Goal: Task Accomplishment & Management: Use online tool/utility

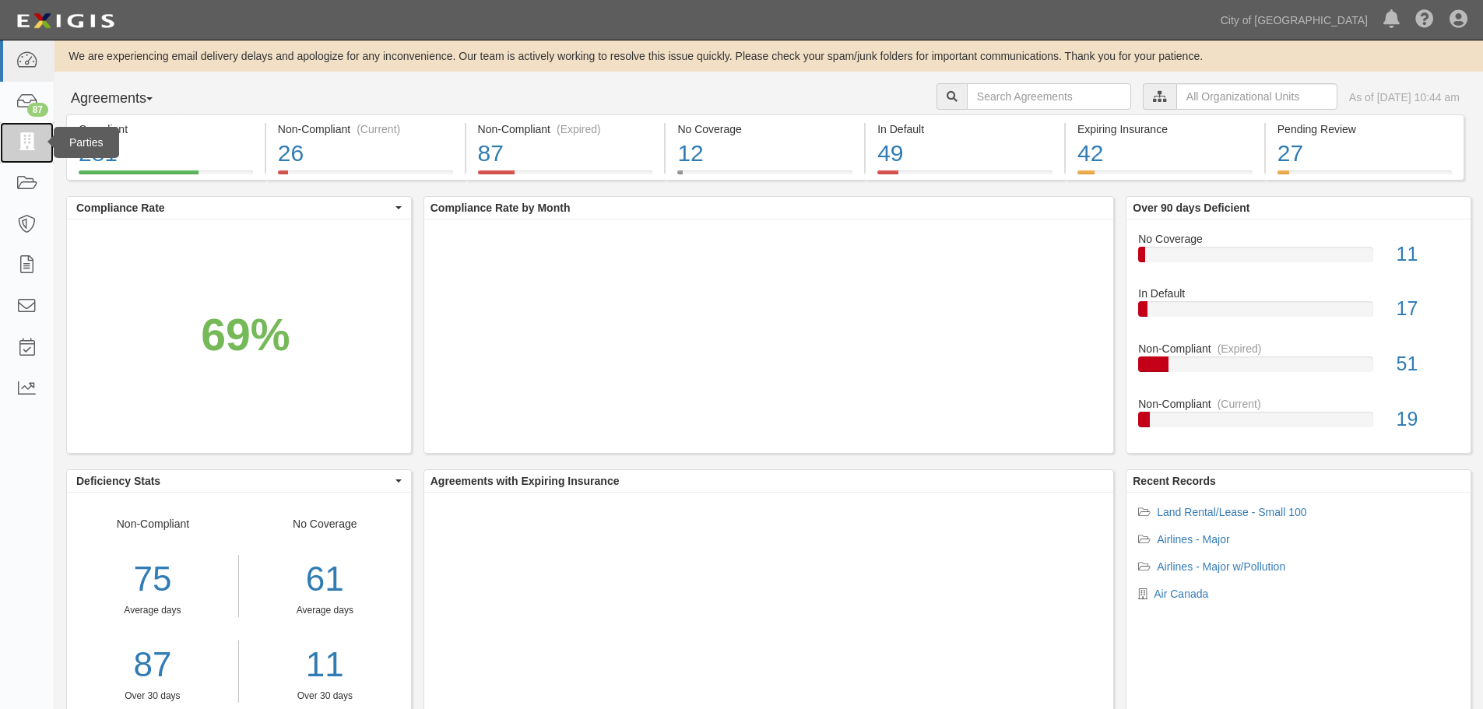
click at [28, 149] on icon at bounding box center [27, 143] width 22 height 18
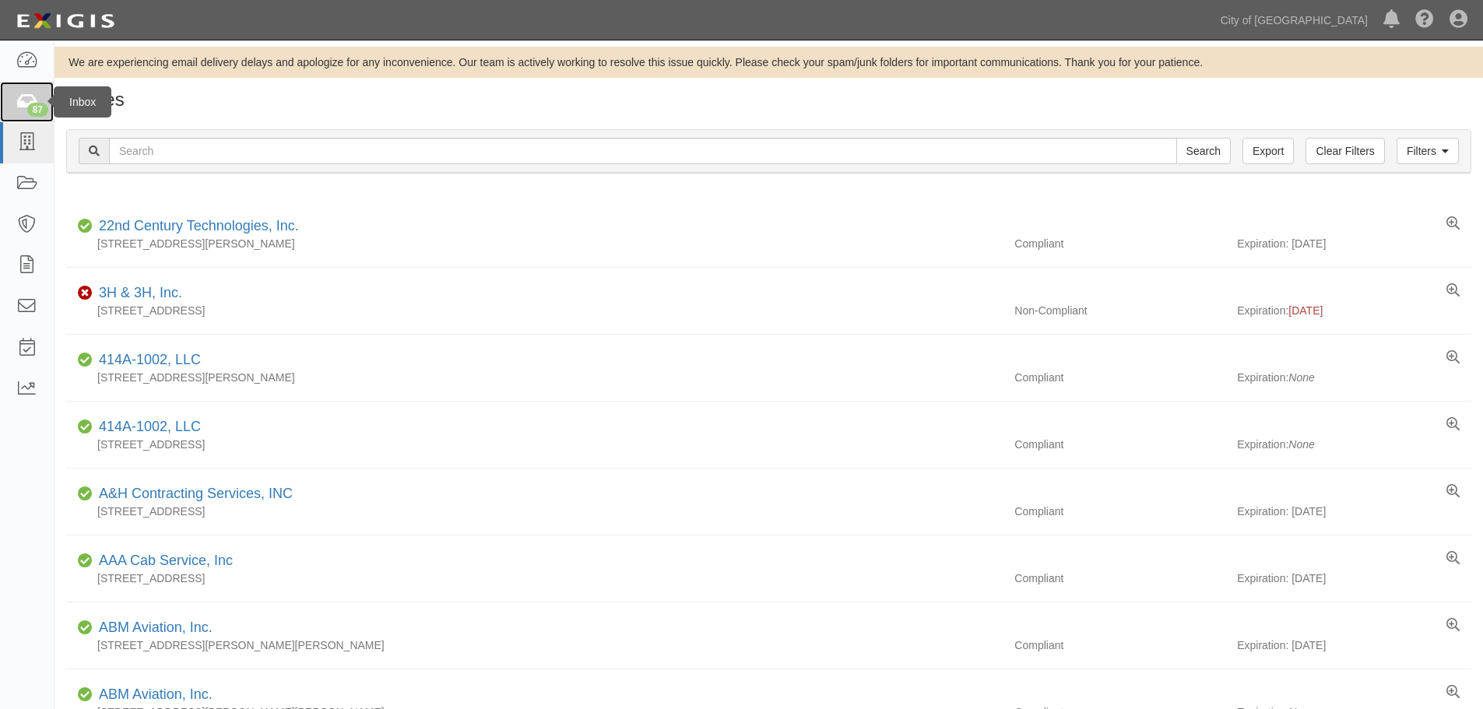
click at [27, 107] on div "87" at bounding box center [37, 110] width 21 height 14
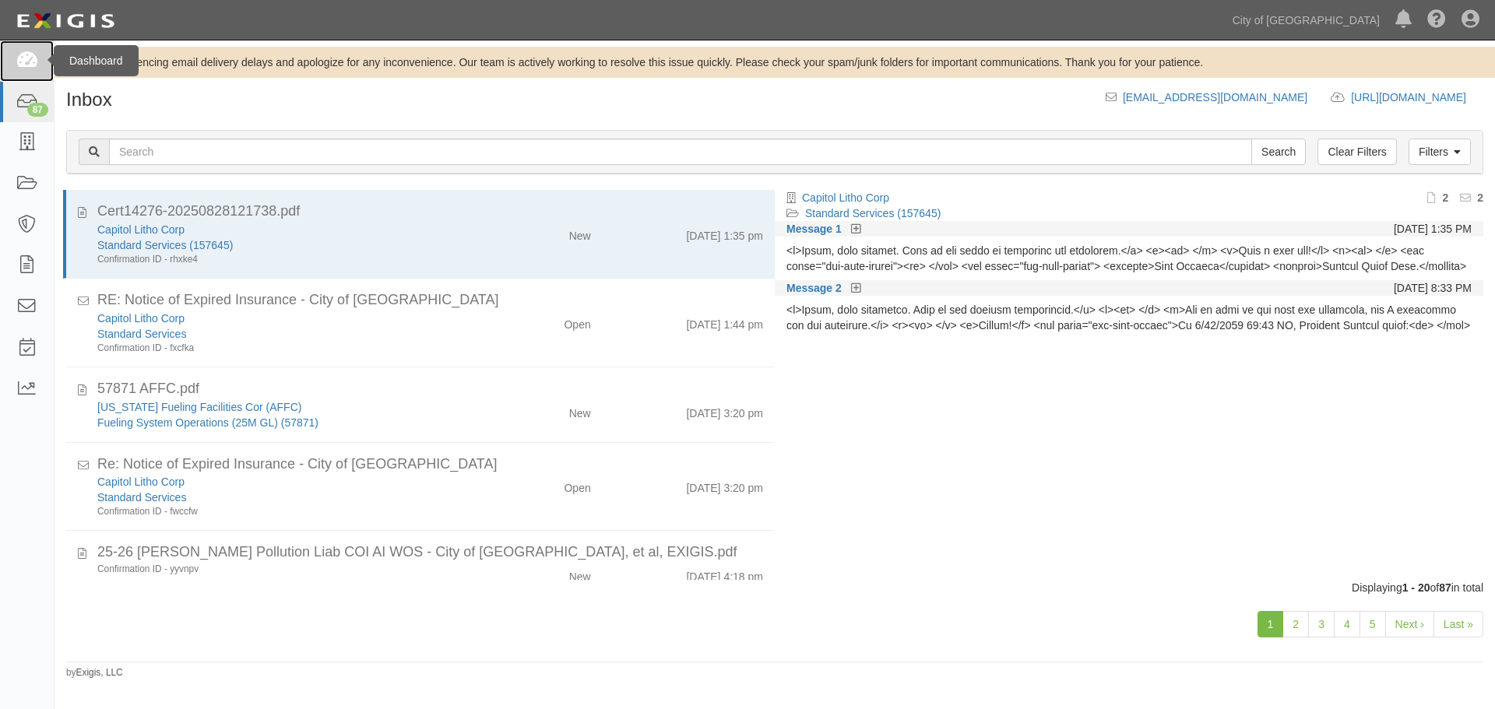
click at [34, 62] on icon at bounding box center [27, 61] width 22 height 18
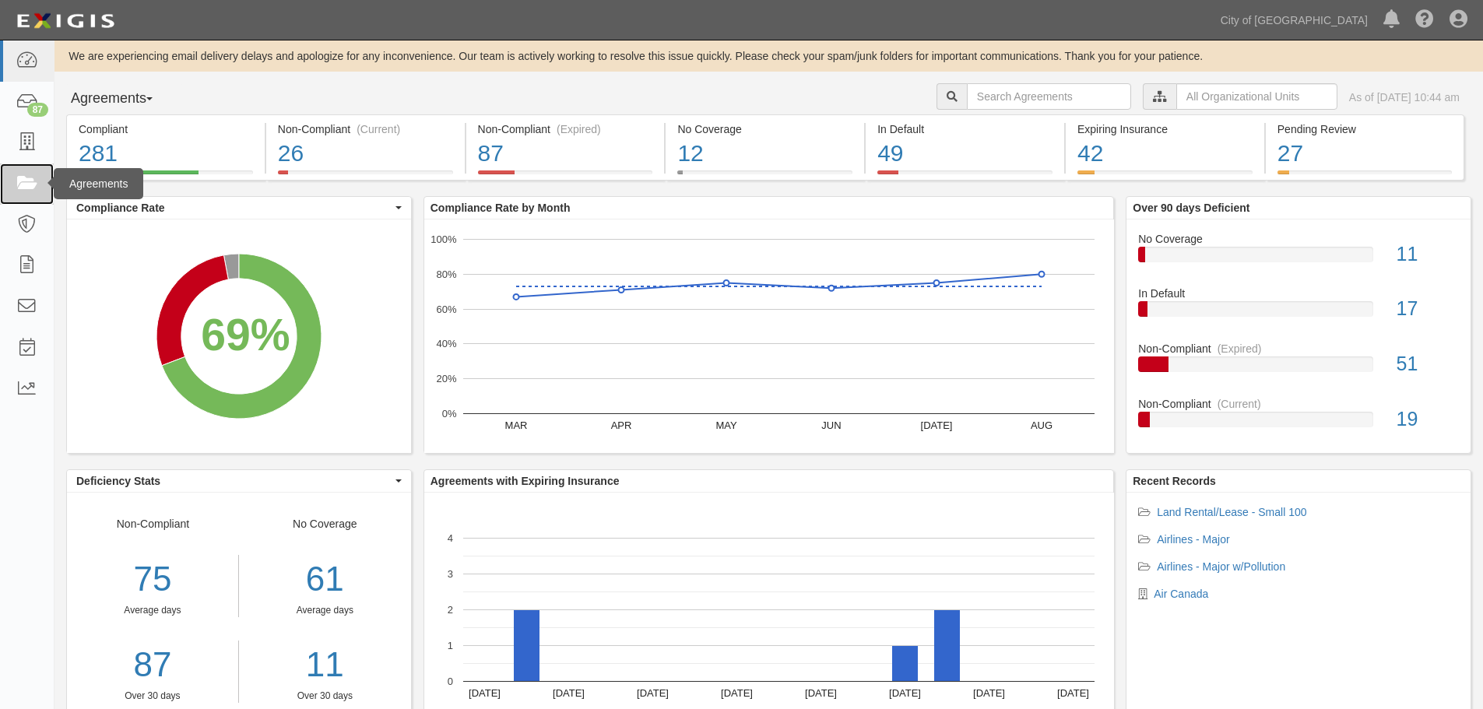
click at [29, 188] on icon at bounding box center [27, 184] width 22 height 18
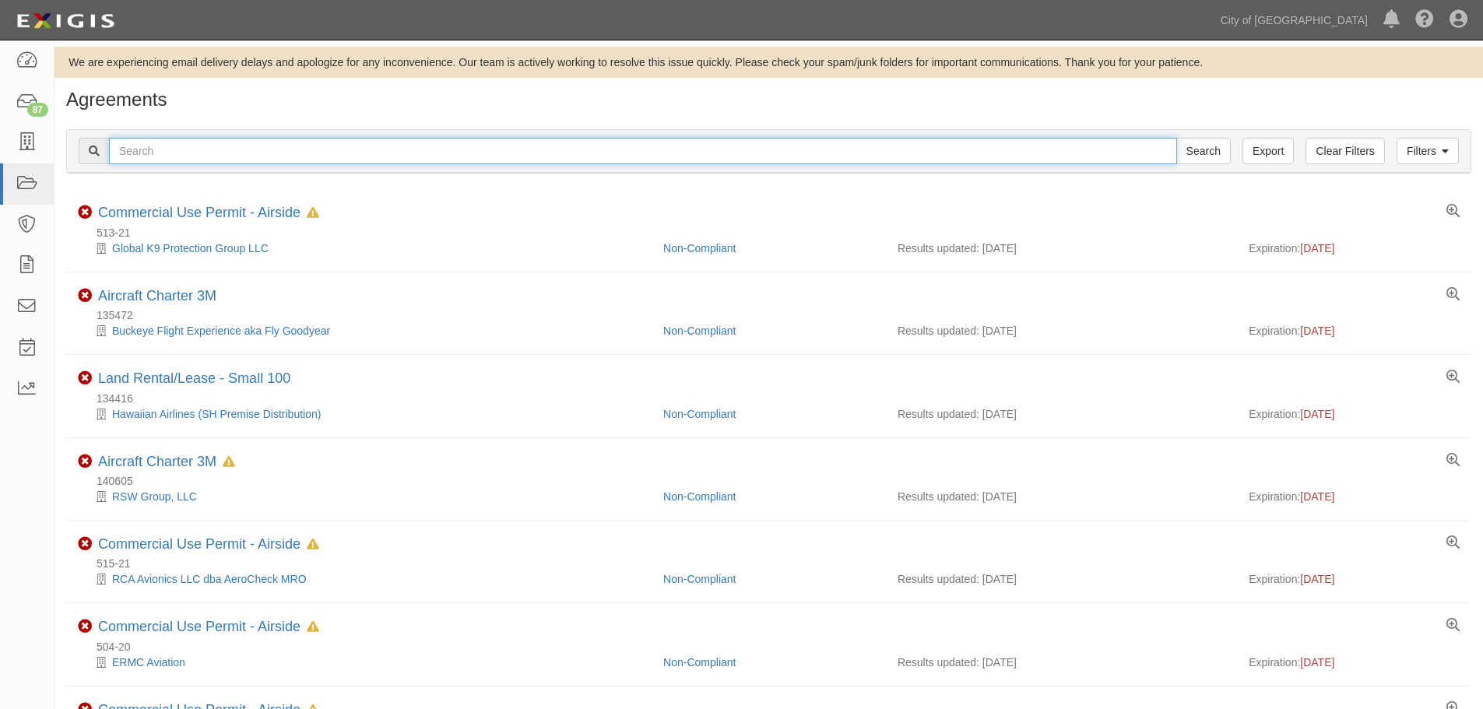
click at [157, 151] on input "text" at bounding box center [643, 151] width 1068 height 26
type input "grosskopf"
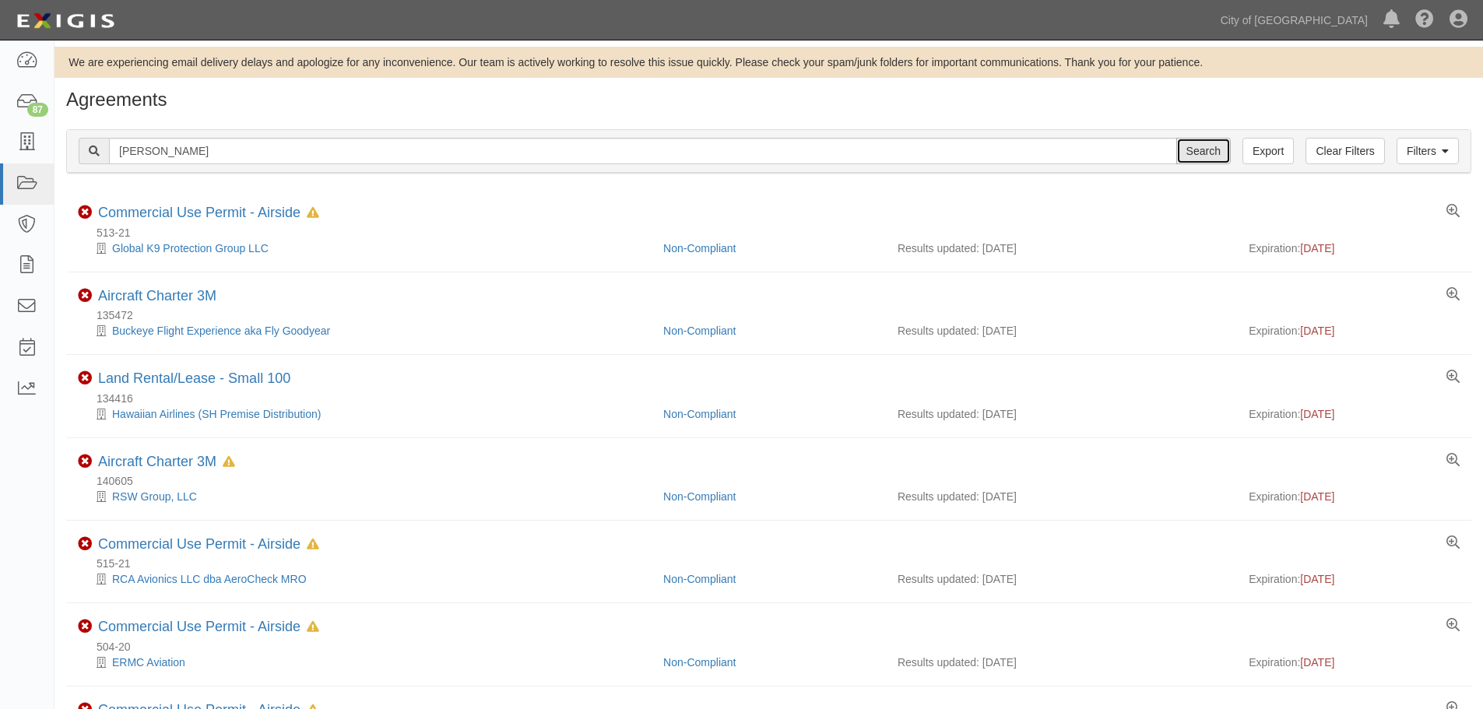
click at [1208, 154] on input "Search" at bounding box center [1203, 151] width 55 height 26
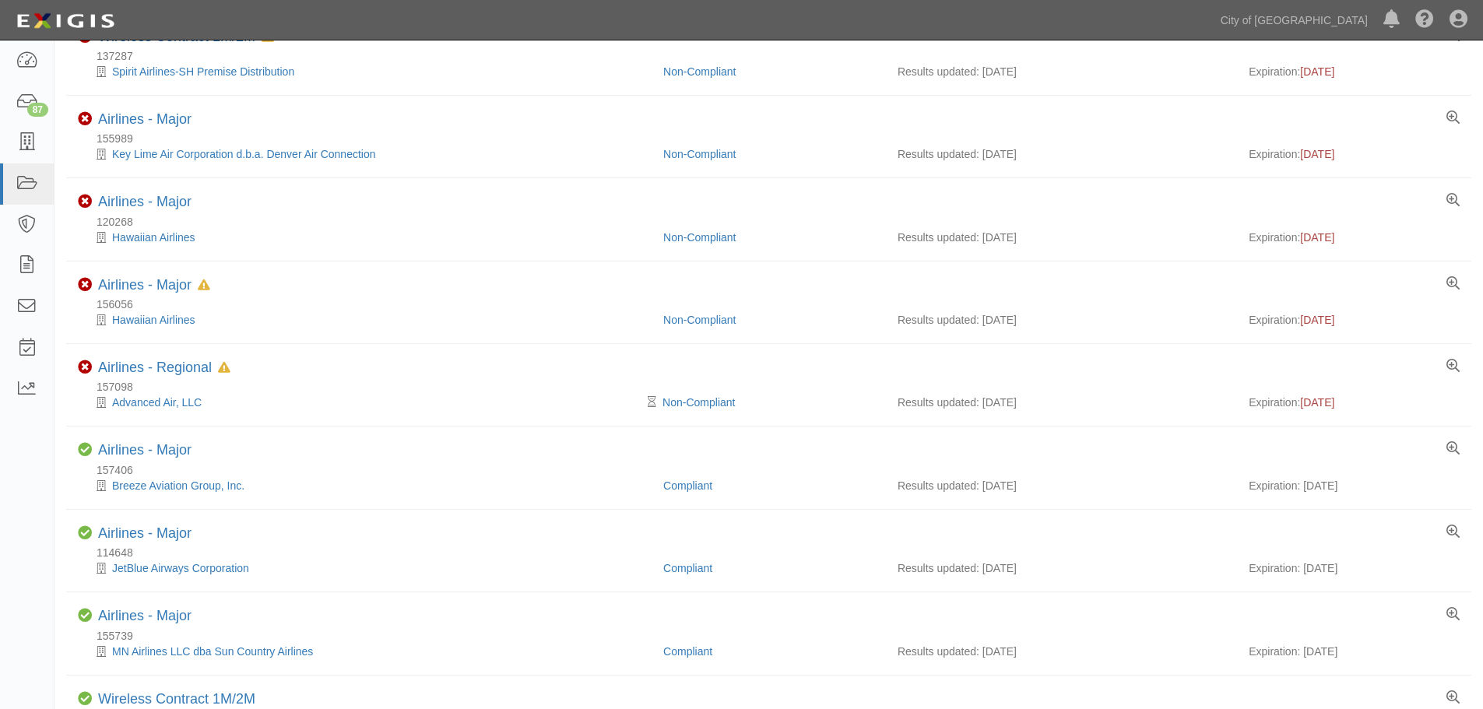
scroll to position [856, 0]
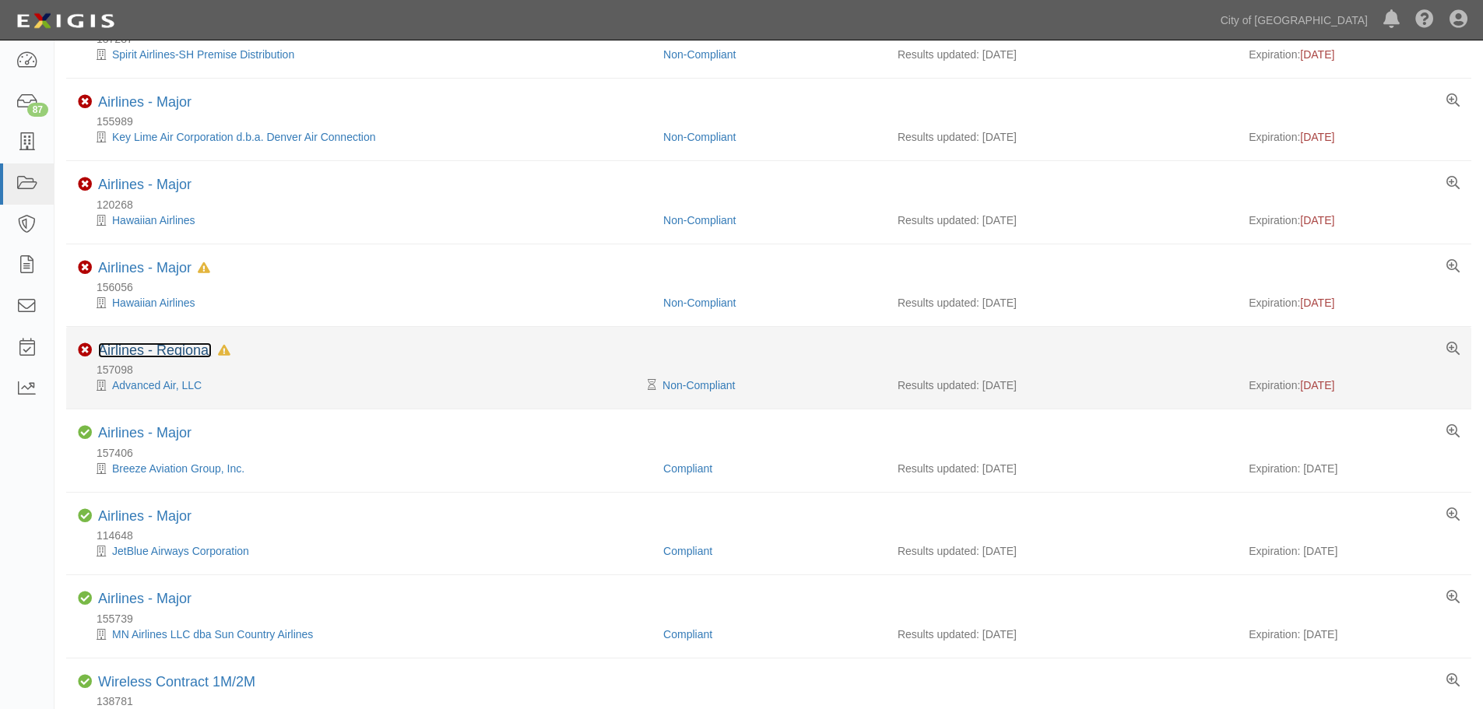
click at [161, 351] on link "Airlines - Regional" at bounding box center [155, 351] width 114 height 16
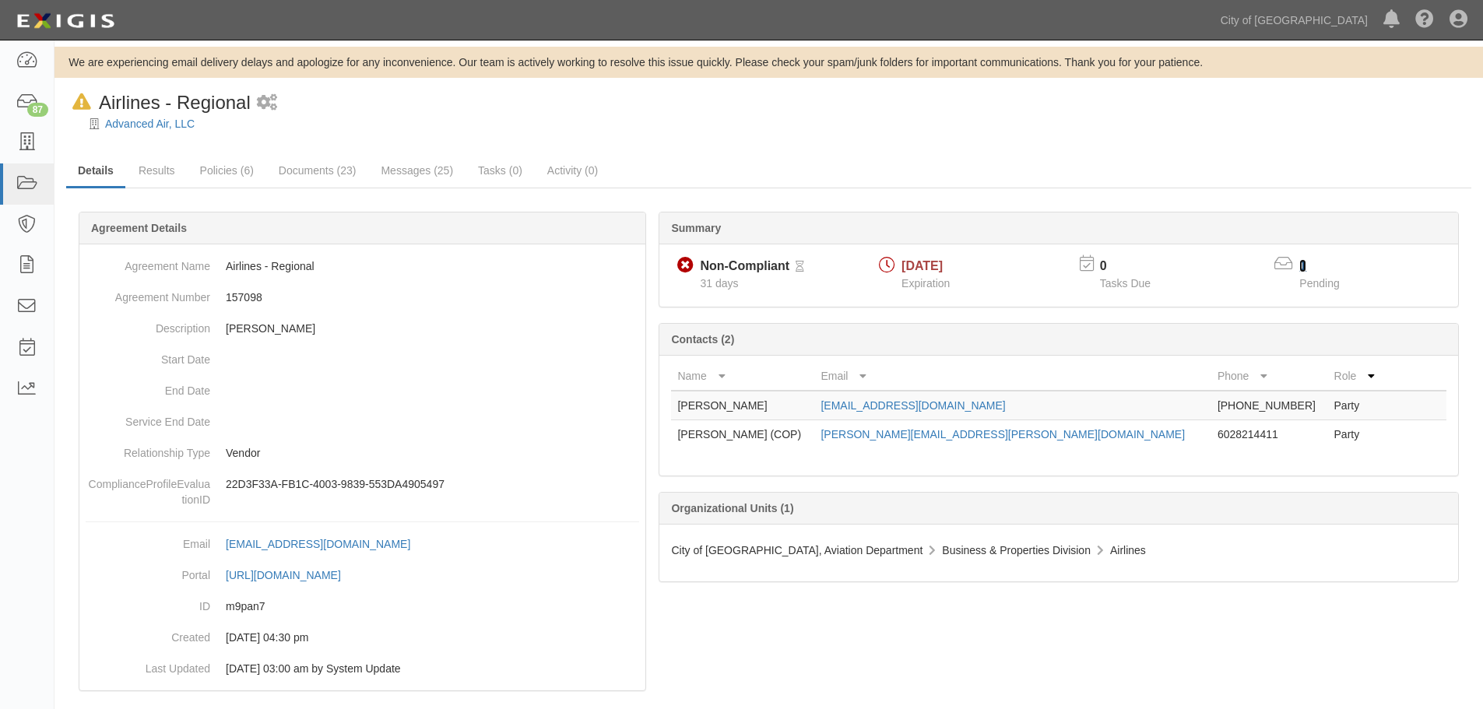
click at [1301, 265] on link "1" at bounding box center [1302, 265] width 7 height 13
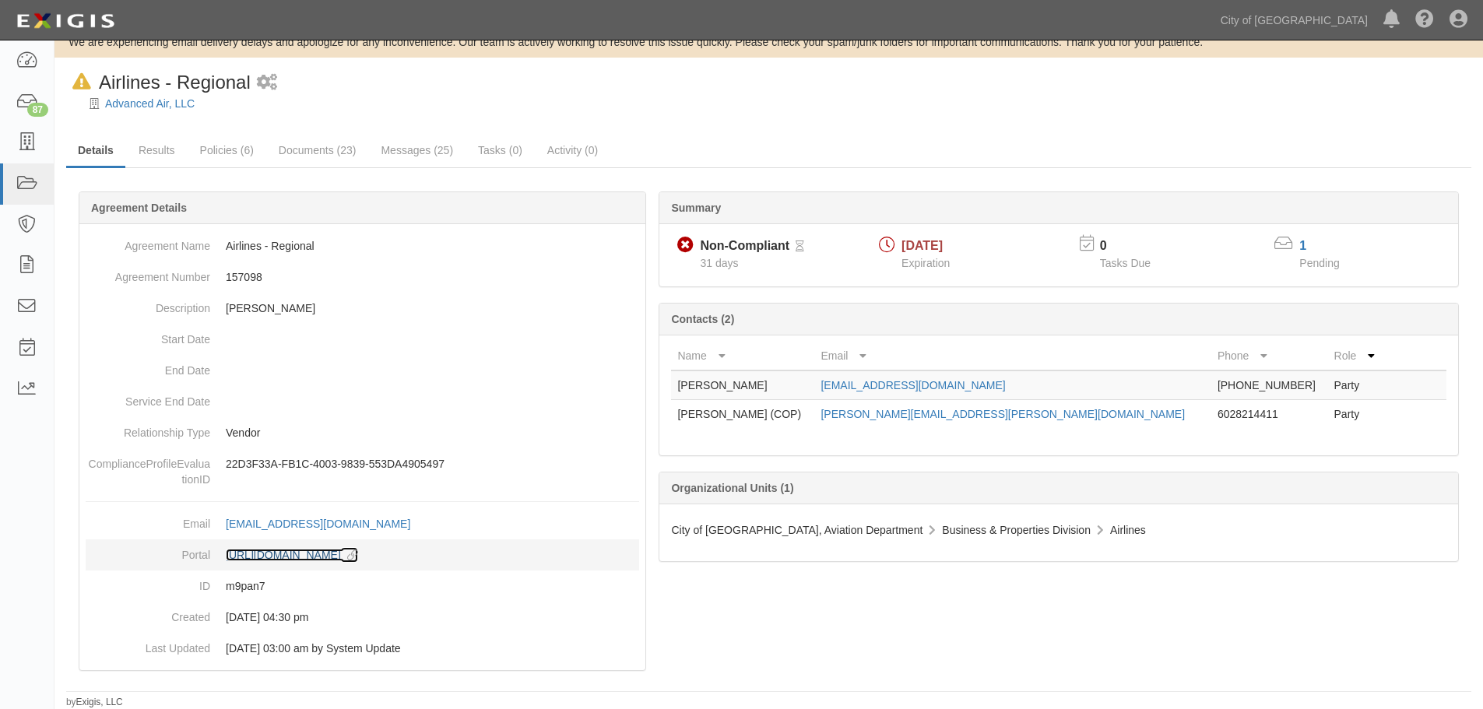
click at [335, 556] on link "https://complianz.com/agreements/m9pan7/portal/new copy to clipboard" at bounding box center [292, 555] width 132 height 12
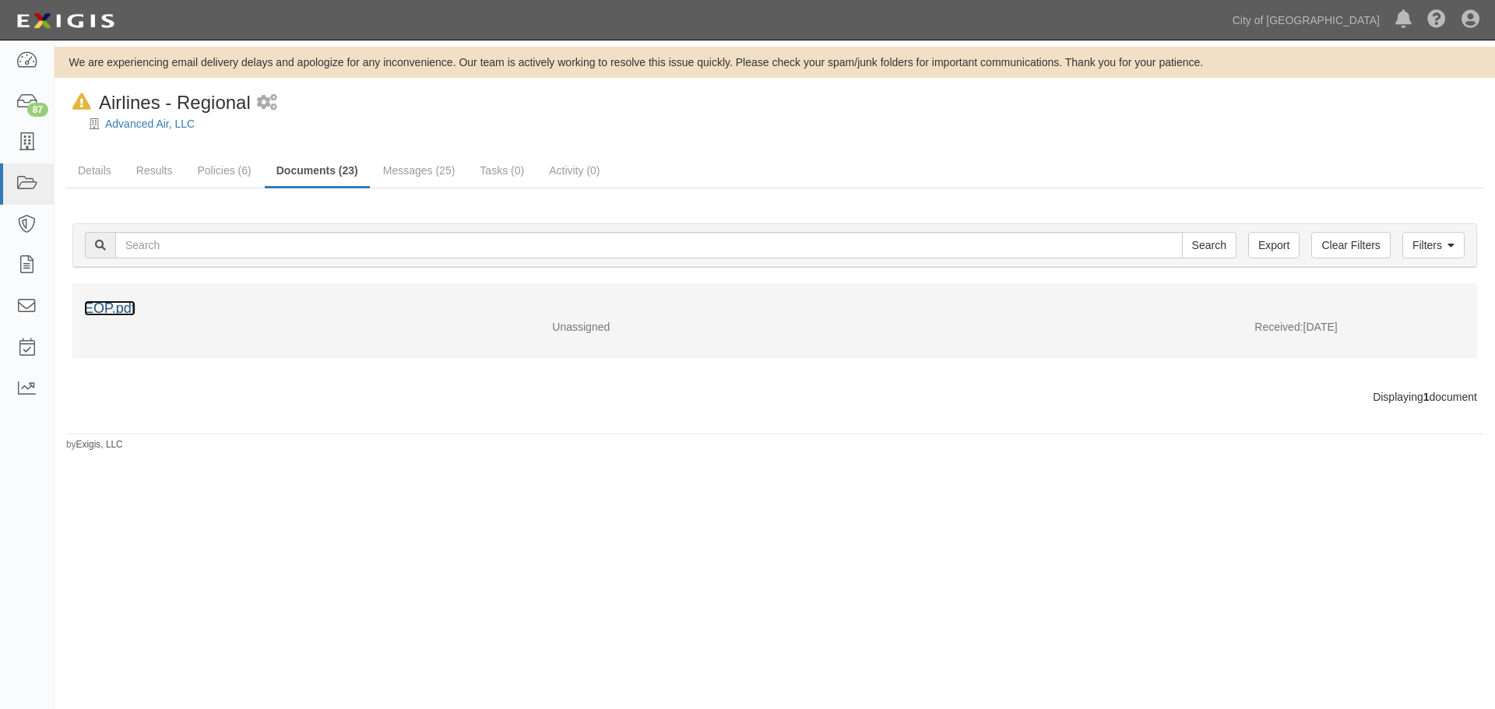
click at [105, 308] on link "EOP.pdf" at bounding box center [109, 309] width 51 height 16
